Goal: Check status

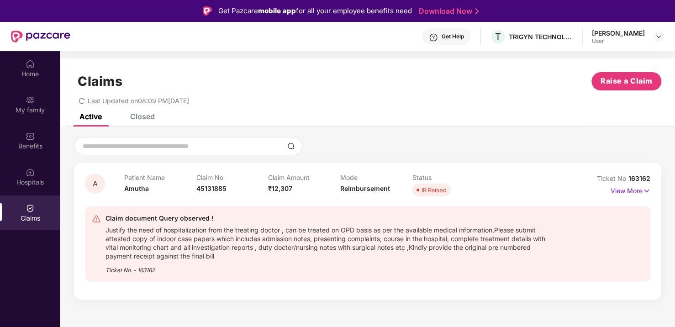
scroll to position [51, 0]
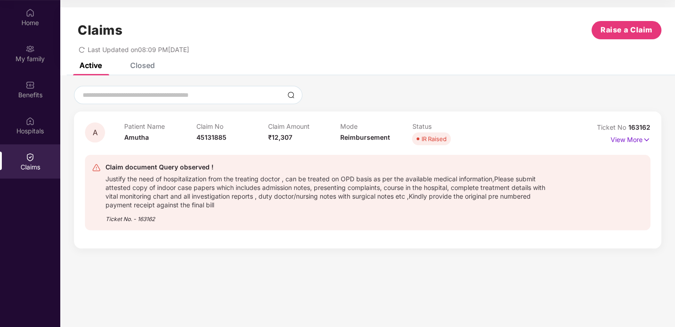
click at [269, 196] on div "Justify the need of hospitalization from the treating doctor , can be treated o…" at bounding box center [329, 191] width 446 height 37
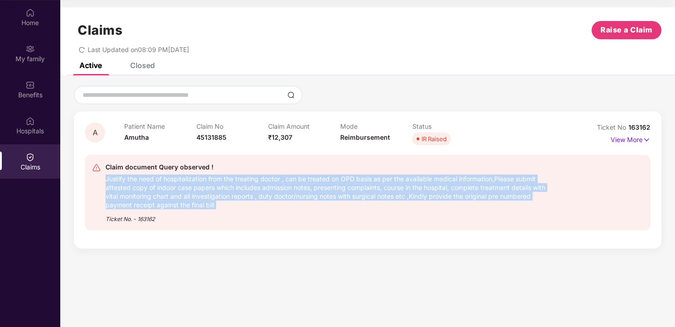
click at [269, 196] on div "Justify the need of hospitalization from the treating doctor , can be treated o…" at bounding box center [329, 191] width 446 height 37
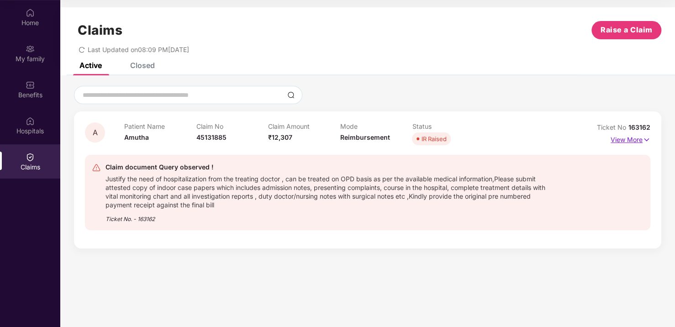
click at [628, 135] on p "View More" at bounding box center [631, 138] width 40 height 12
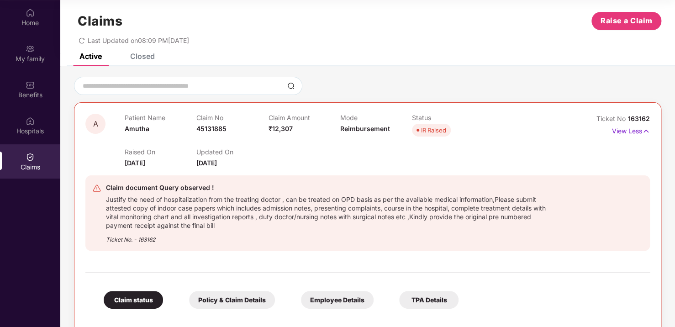
scroll to position [7, 0]
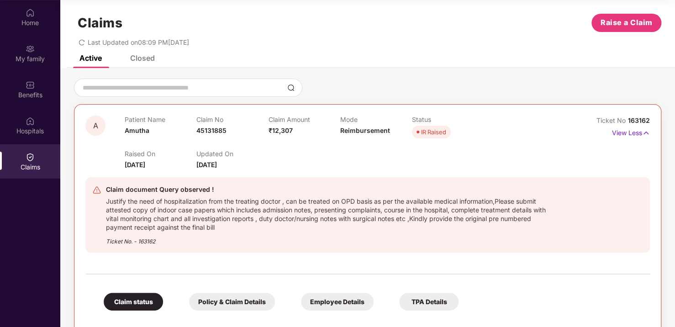
click at [147, 54] on div "Closed" at bounding box center [142, 57] width 25 height 9
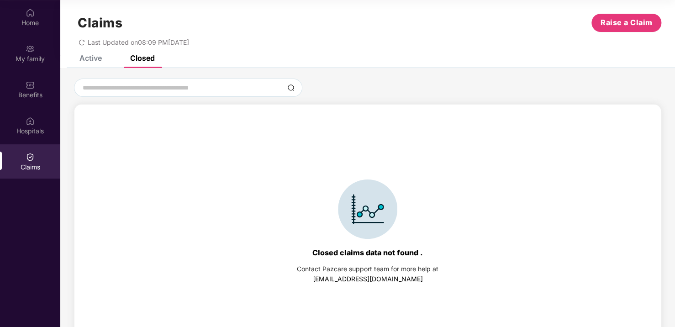
click at [101, 56] on div "Active" at bounding box center [90, 57] width 22 height 9
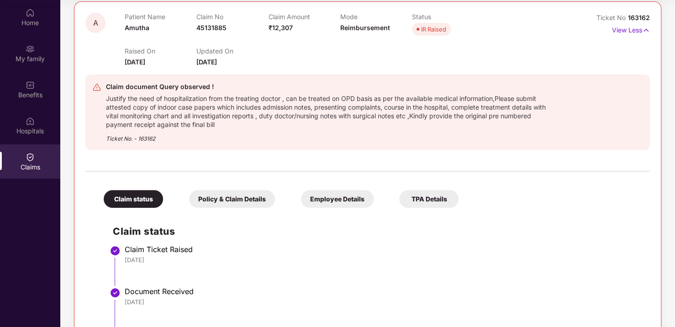
scroll to position [106, 0]
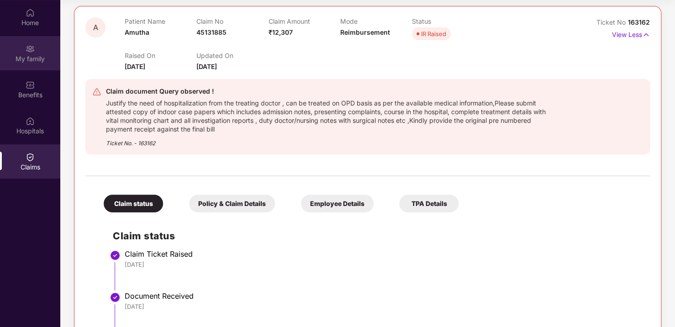
click at [40, 48] on div "My family" at bounding box center [30, 53] width 60 height 34
